Goal: Task Accomplishment & Management: Use online tool/utility

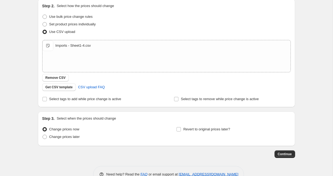
scroll to position [60, 0]
click at [63, 78] on span "Remove CSV" at bounding box center [55, 77] width 20 height 4
click at [283, 155] on span "Continue" at bounding box center [285, 154] width 14 height 4
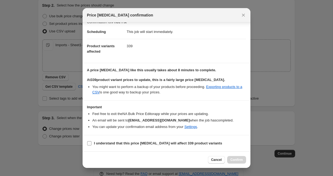
scroll to position [7, 0]
click at [89, 146] on span ":r24:" at bounding box center [89, 143] width 5 height 5
click at [89, 146] on input "I understand that this price [MEDICAL_DATA] will affect 339 product variants" at bounding box center [89, 144] width 4 height 4
checkbox input "true"
click at [243, 15] on icon "Close" at bounding box center [243, 15] width 3 height 3
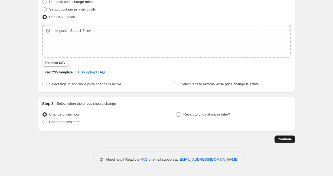
scroll to position [74, 0]
click at [282, 140] on span "Continue" at bounding box center [285, 139] width 14 height 4
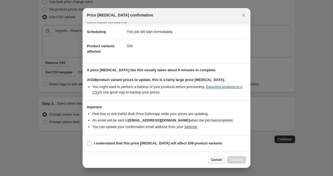
scroll to position [7, 0]
click at [90, 143] on input "I understand that this price [MEDICAL_DATA] will affect 339 product variants" at bounding box center [89, 144] width 4 height 4
checkbox input "true"
click at [237, 158] on button "Confirm" at bounding box center [236, 160] width 19 height 8
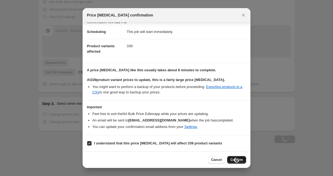
type input "Price Fix"
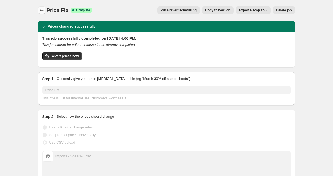
click at [42, 11] on icon "Price change jobs" at bounding box center [41, 10] width 5 height 5
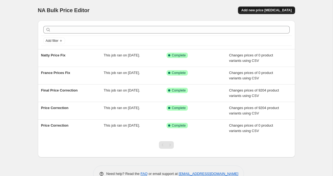
click at [254, 9] on span "Add new price [MEDICAL_DATA]" at bounding box center [266, 10] width 50 height 4
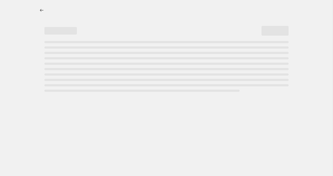
select select "percentage"
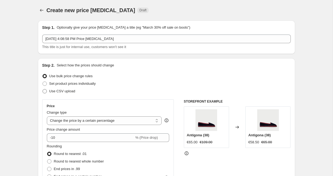
click at [44, 93] on span at bounding box center [44, 91] width 4 height 4
click at [43, 90] on input "Use CSV upload" at bounding box center [42, 89] width 0 height 0
radio input "true"
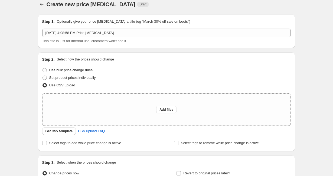
scroll to position [9, 0]
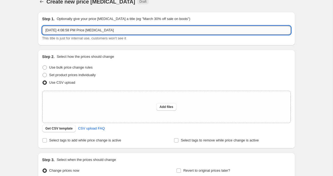
click at [87, 31] on input "Sep 10, 2025 at 4:08:58 PM Price change job" at bounding box center [166, 30] width 248 height 9
click at [26, 49] on div "Create new price change job. This page is ready Create new price change job Dra…" at bounding box center [166, 111] width 333 height 241
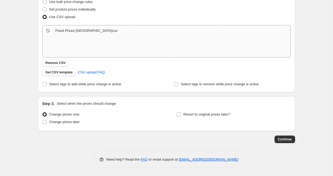
scroll to position [74, 0]
click at [281, 139] on span "Continue" at bounding box center [285, 139] width 14 height 4
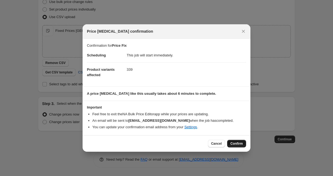
click at [234, 143] on span "Confirm" at bounding box center [236, 144] width 12 height 4
type input "Price Fix"
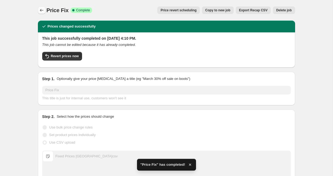
click at [41, 7] on button "Price change jobs" at bounding box center [42, 10] width 8 height 8
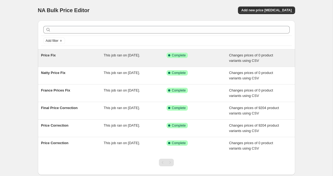
click at [80, 58] on div "Price Fix" at bounding box center [72, 58] width 63 height 11
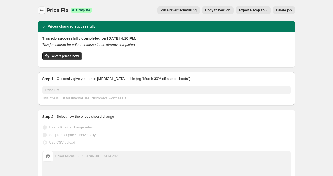
click at [43, 10] on icon "Price change jobs" at bounding box center [41, 10] width 5 height 5
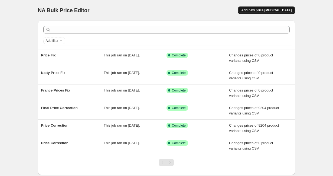
click at [261, 10] on span "Add new price [MEDICAL_DATA]" at bounding box center [266, 10] width 50 height 4
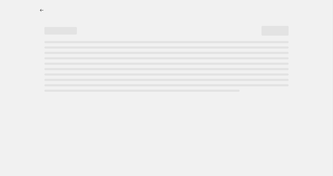
select select "percentage"
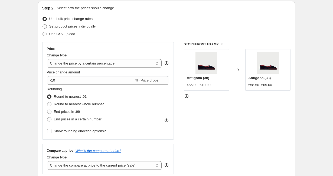
scroll to position [54, 0]
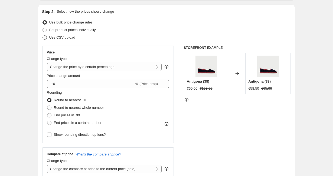
click at [44, 37] on span at bounding box center [44, 37] width 4 height 4
click at [43, 36] on input "Use CSV upload" at bounding box center [42, 35] width 0 height 0
radio input "true"
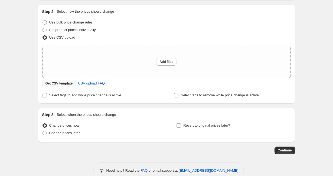
click at [54, 84] on span "Get CSV template" at bounding box center [58, 83] width 27 height 4
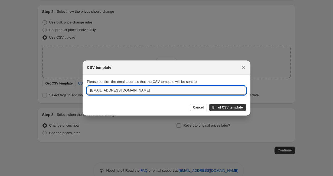
click at [95, 90] on input "media@flabelus.com" at bounding box center [166, 90] width 159 height 9
type input "anamaria.intriago@flabelus.com"
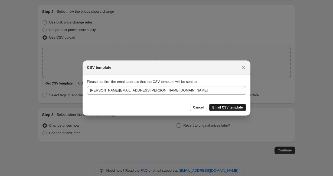
click at [217, 105] on button "Email CSV template" at bounding box center [227, 108] width 37 height 8
